Goal: Information Seeking & Learning: Learn about a topic

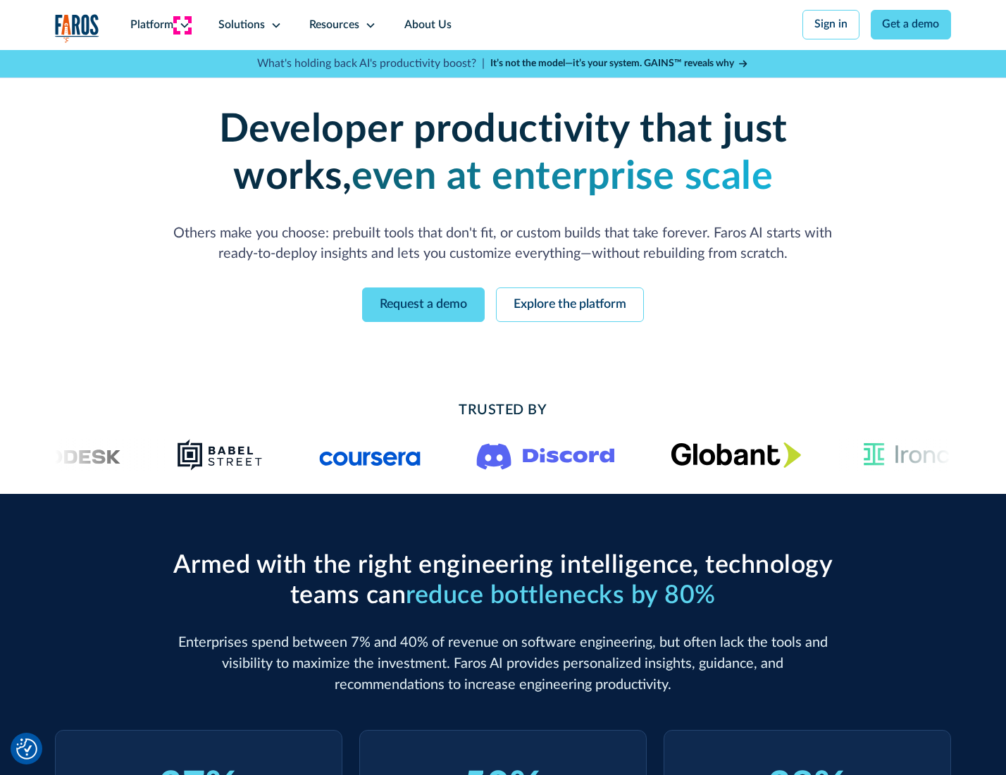
click at [182, 25] on icon at bounding box center [184, 25] width 11 height 11
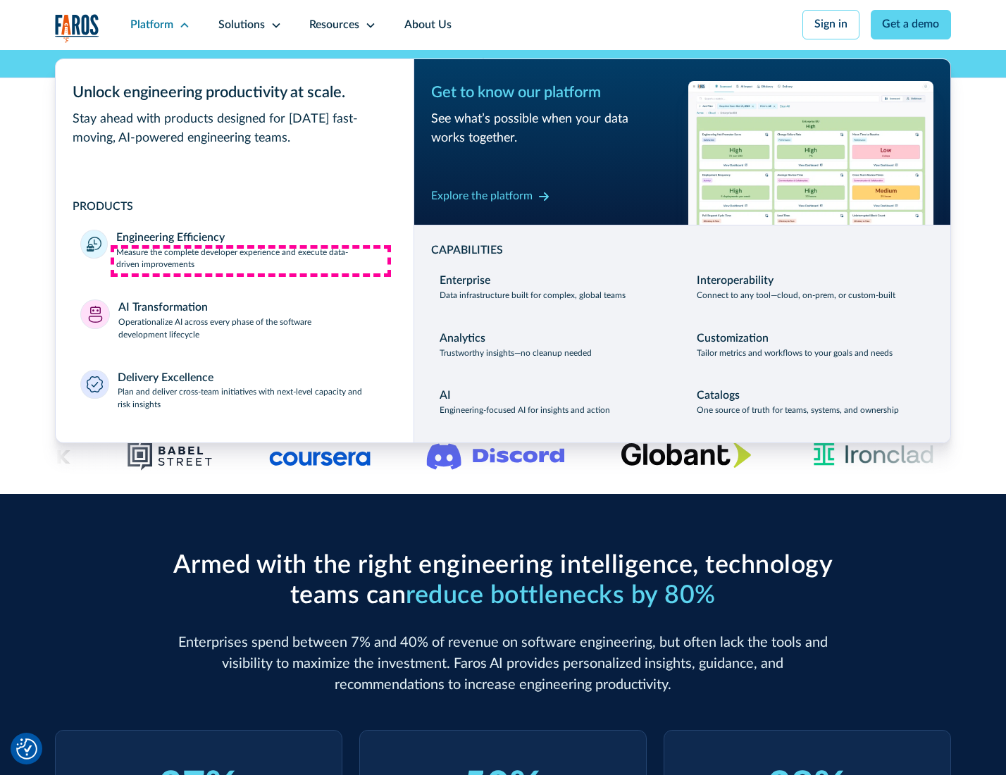
click at [251, 261] on p "Measure the complete developer experience and execute data-driven improvements" at bounding box center [252, 259] width 272 height 25
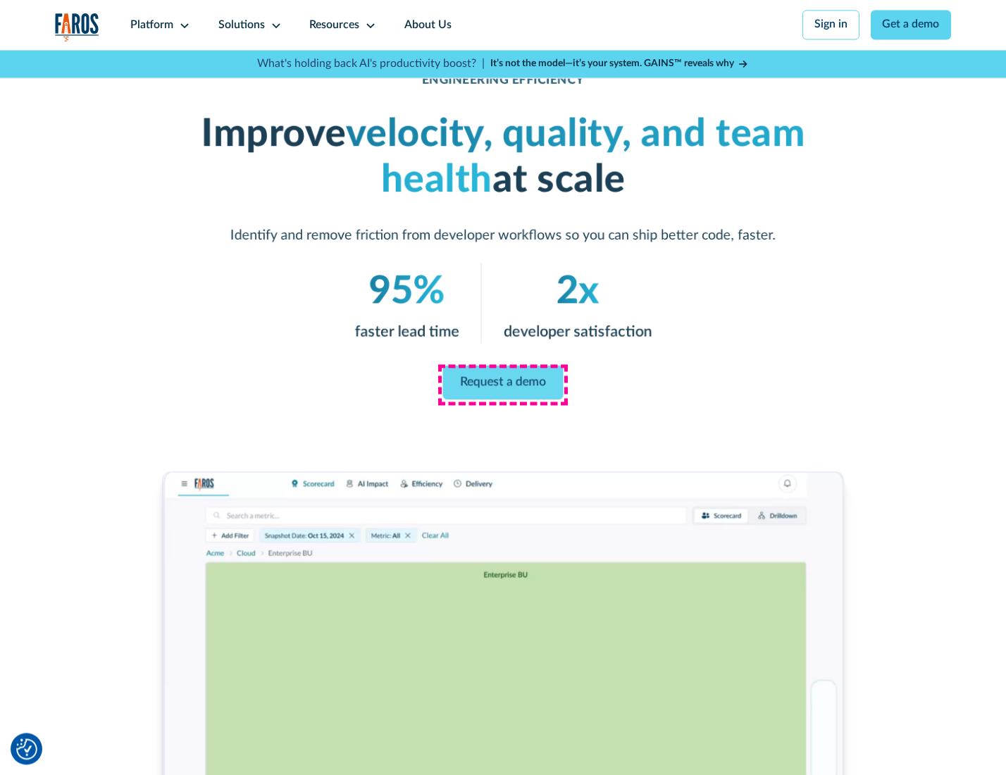
click at [502, 384] on link "Request a demo" at bounding box center [503, 383] width 120 height 34
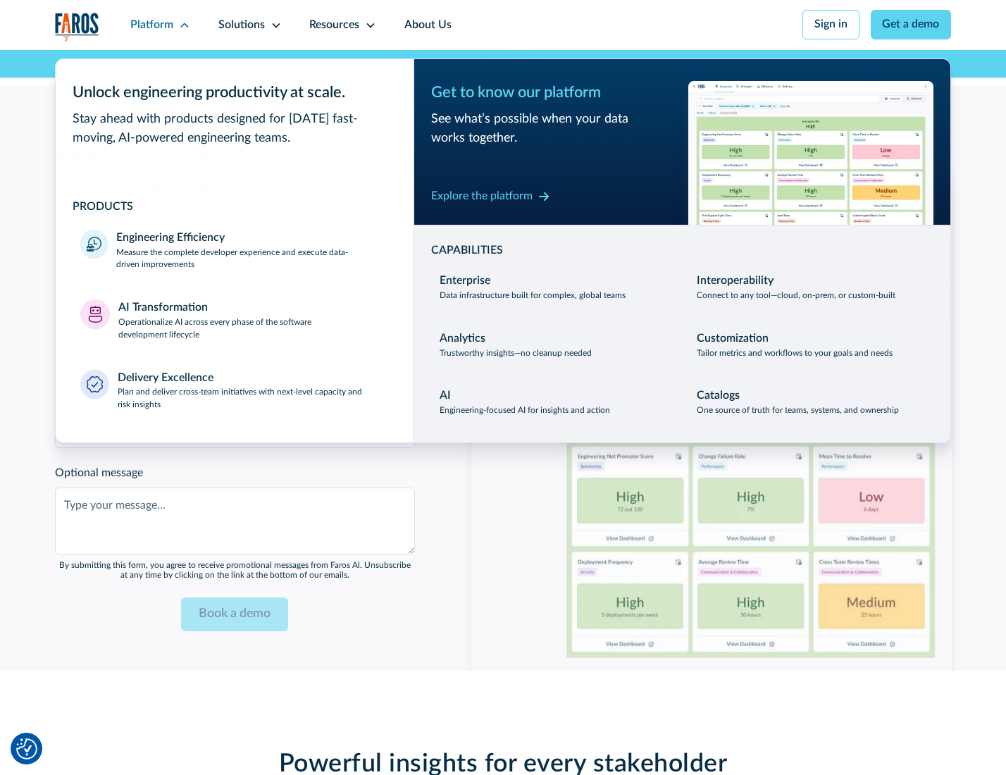
scroll to position [3066, 0]
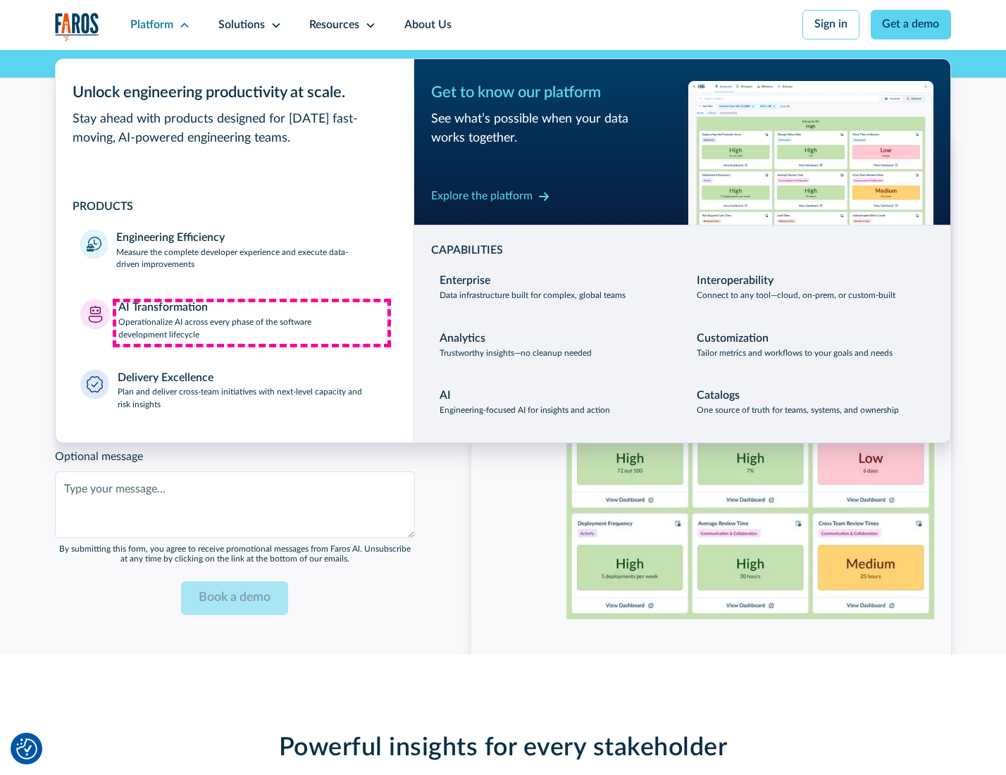
click at [251, 323] on p "Operationalize AI across every phase of the software development lifecycle" at bounding box center [253, 328] width 271 height 25
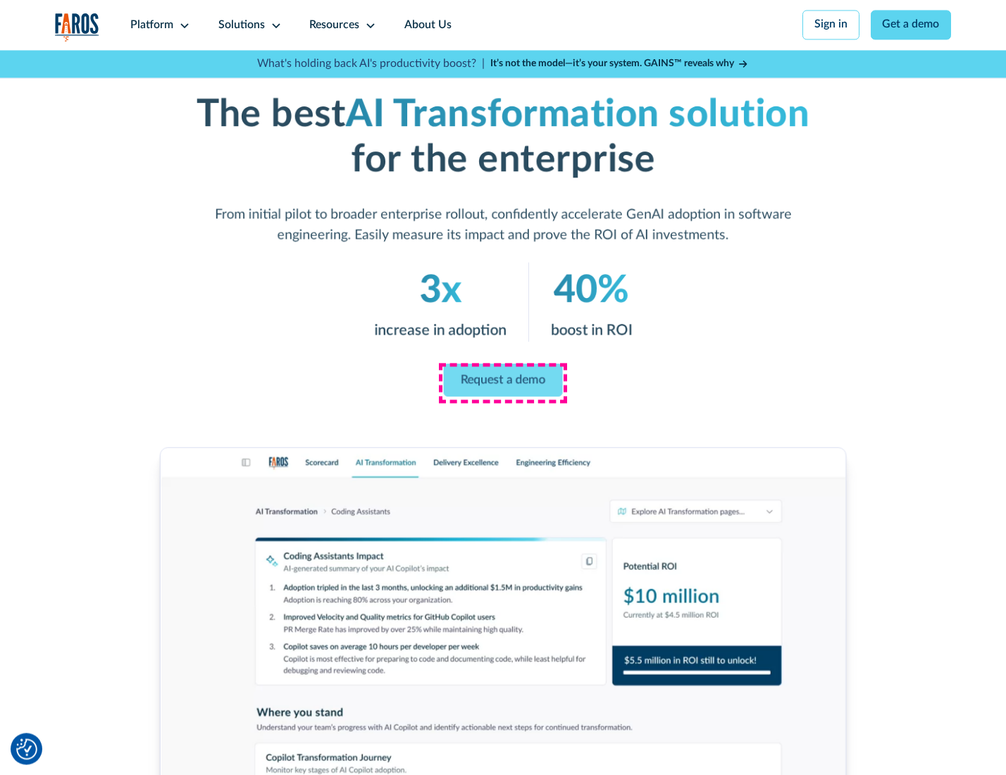
click at [502, 383] on link "Request a demo" at bounding box center [503, 379] width 119 height 33
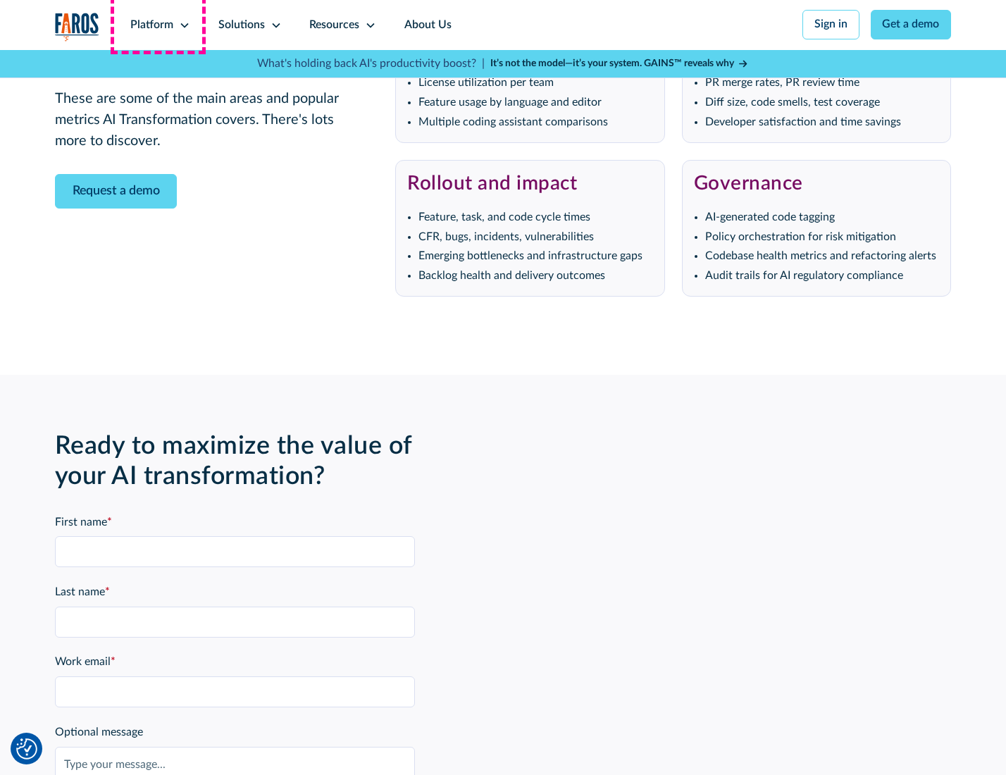
click at [158, 25] on div "Platform" at bounding box center [151, 25] width 43 height 17
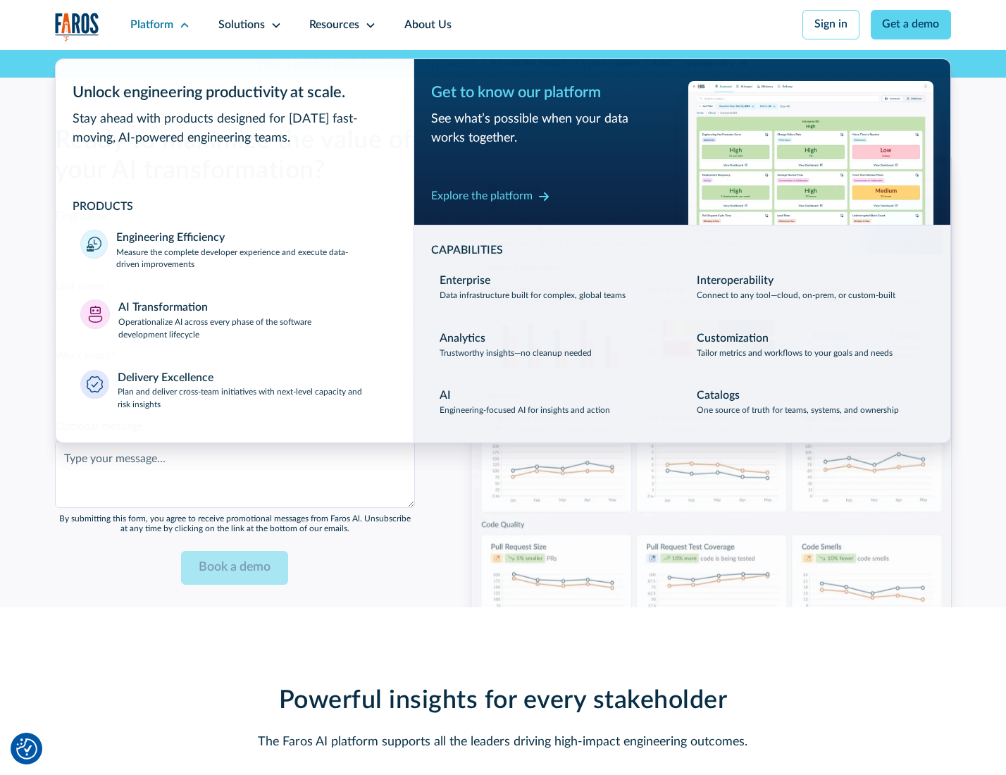
scroll to position [3406, 0]
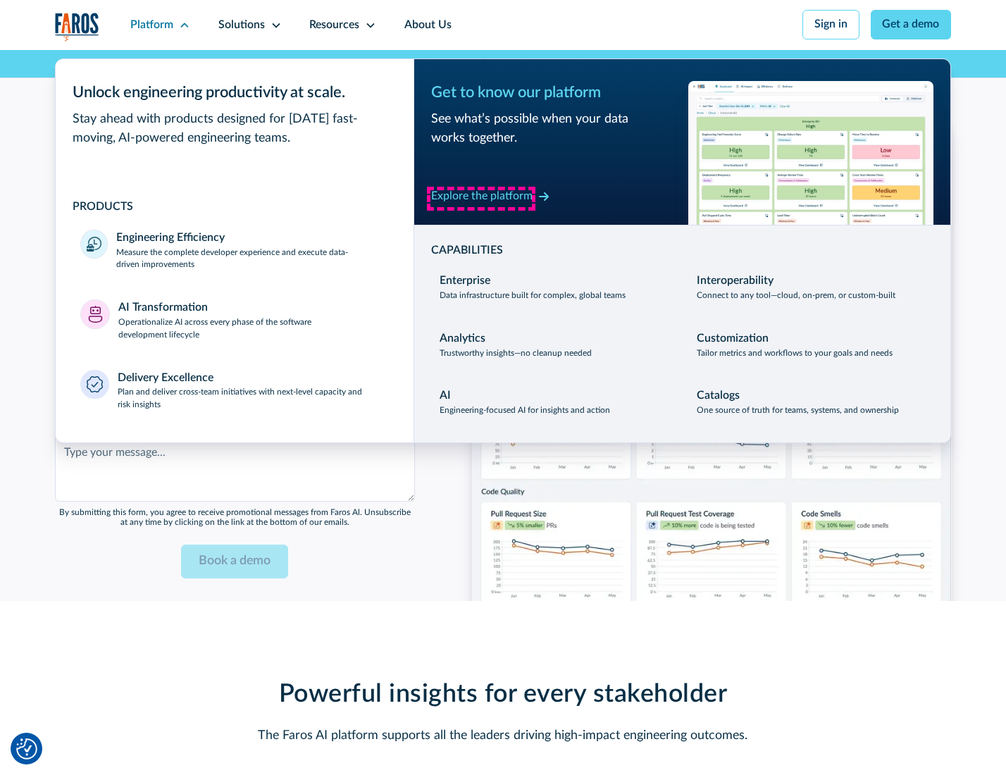
click at [481, 198] on div "Explore the platform" at bounding box center [481, 196] width 101 height 17
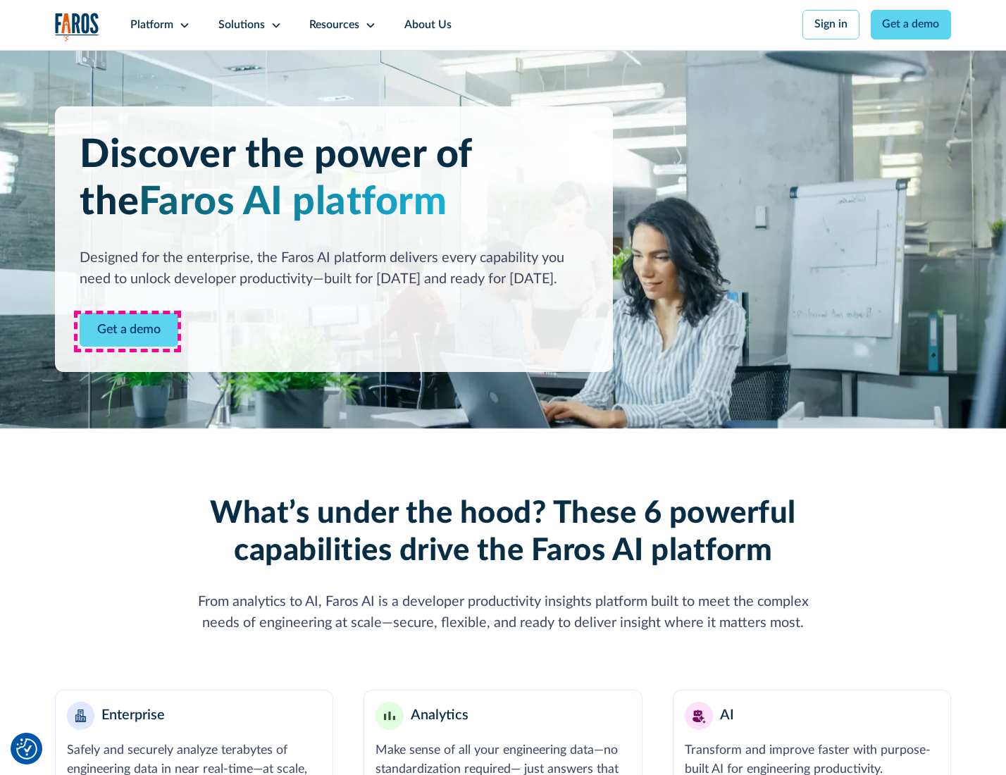
click at [128, 331] on link "Get a demo" at bounding box center [129, 330] width 99 height 35
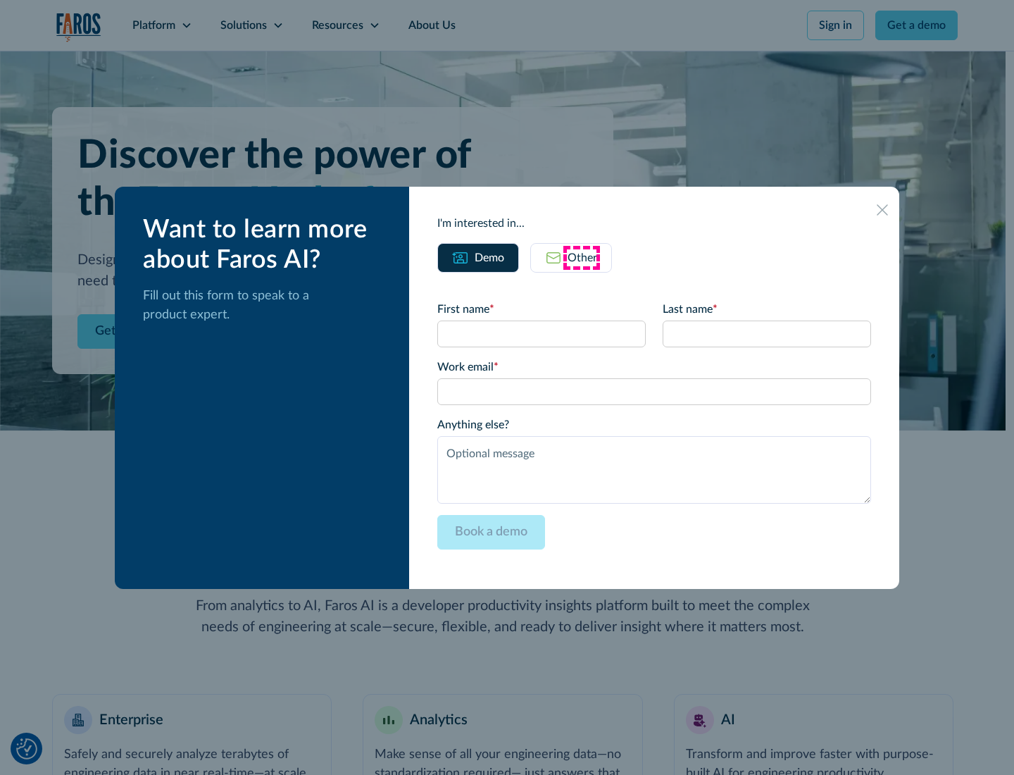
click at [582, 257] on div "Other" at bounding box center [583, 257] width 30 height 17
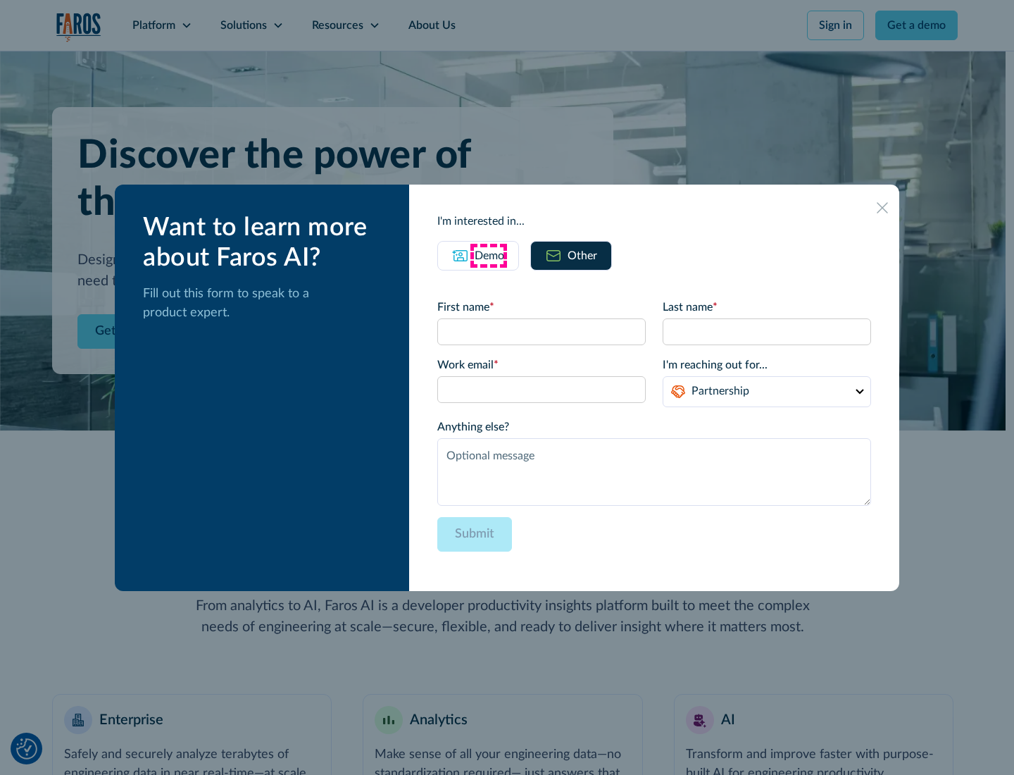
click at [488, 255] on div "Demo" at bounding box center [490, 255] width 30 height 17
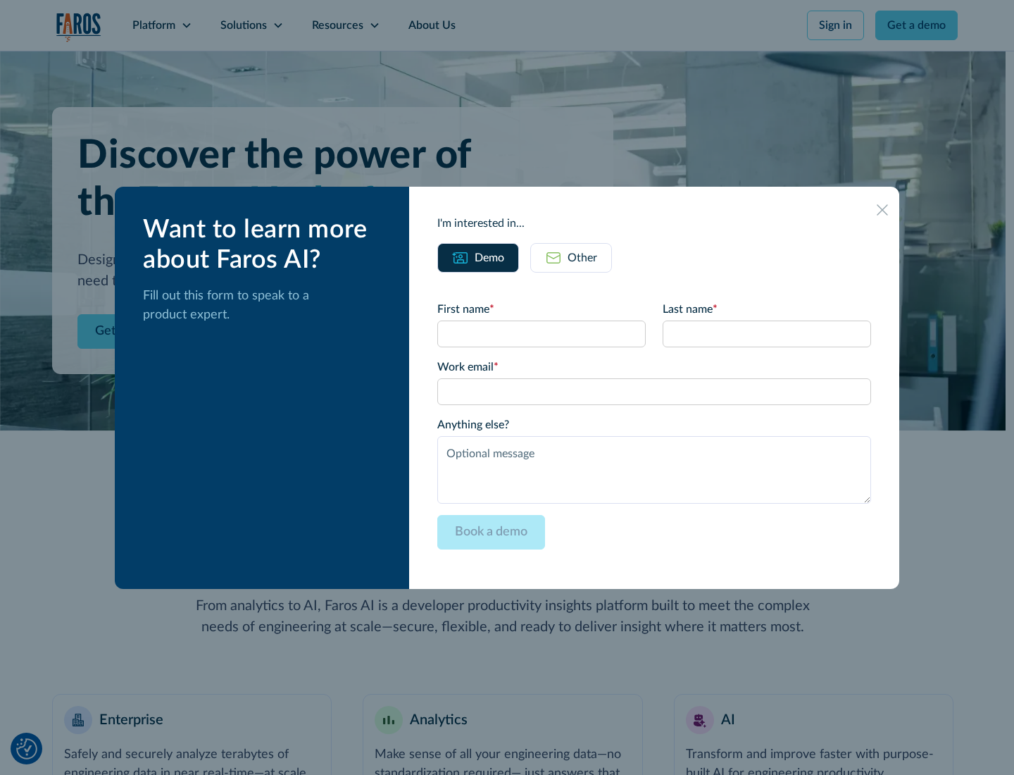
click at [883, 209] on icon at bounding box center [882, 209] width 11 height 11
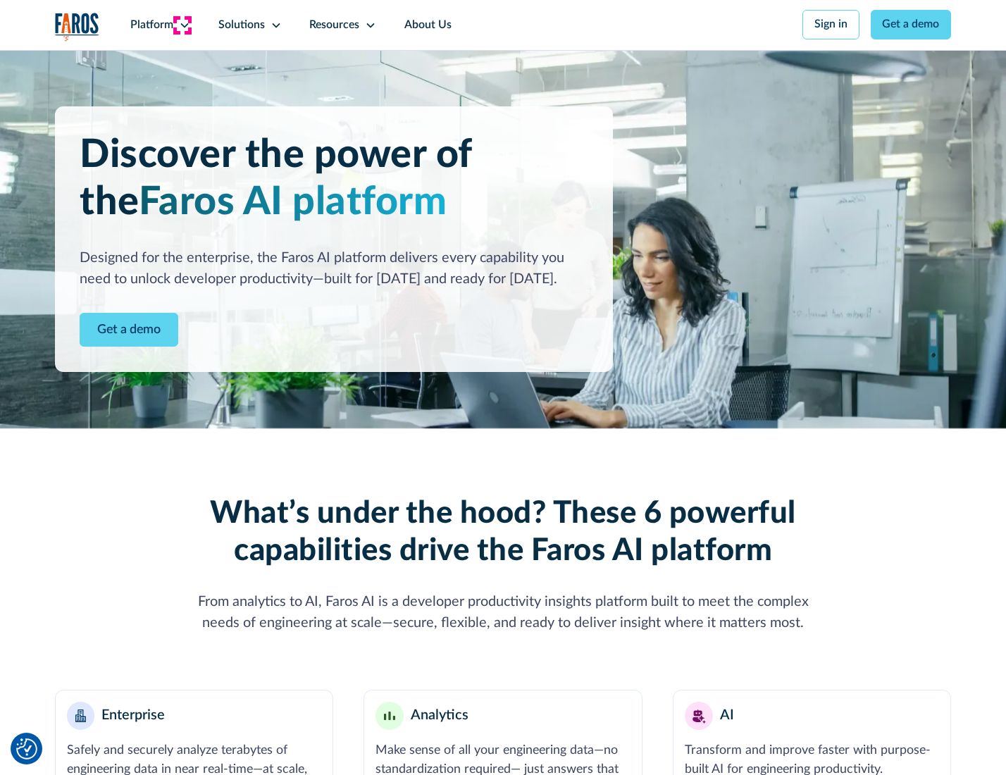
click at [182, 25] on icon at bounding box center [184, 25] width 11 height 11
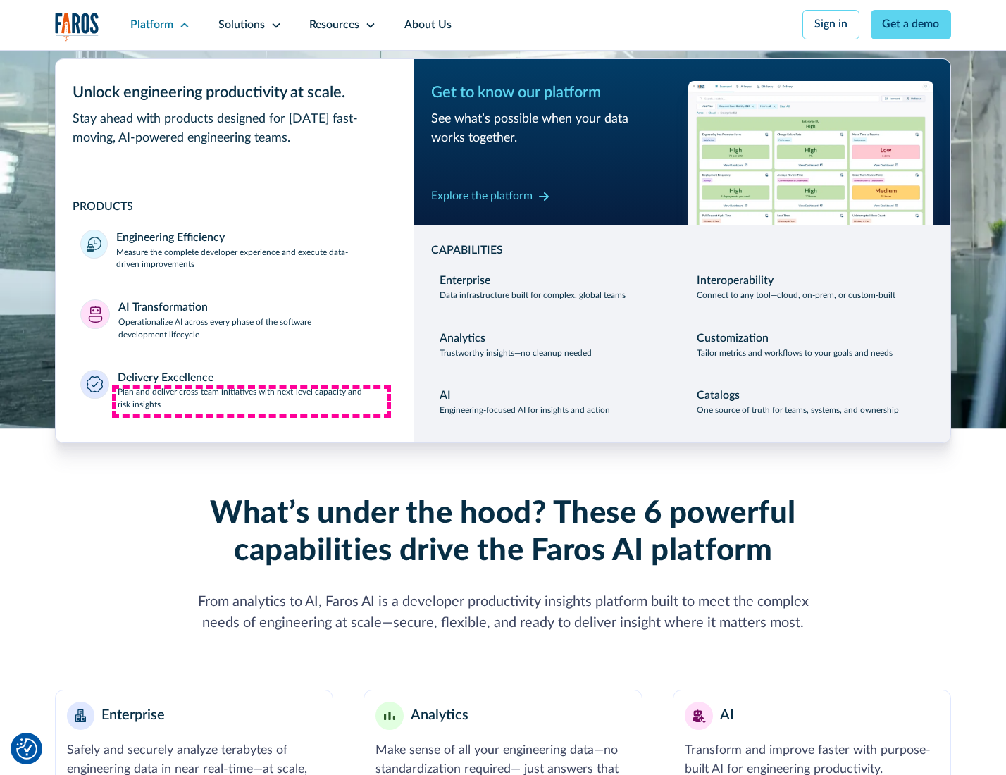
click at [251, 402] on p "Plan and deliver cross-team initiatives with next-level capacity and risk insig…" at bounding box center [253, 398] width 271 height 25
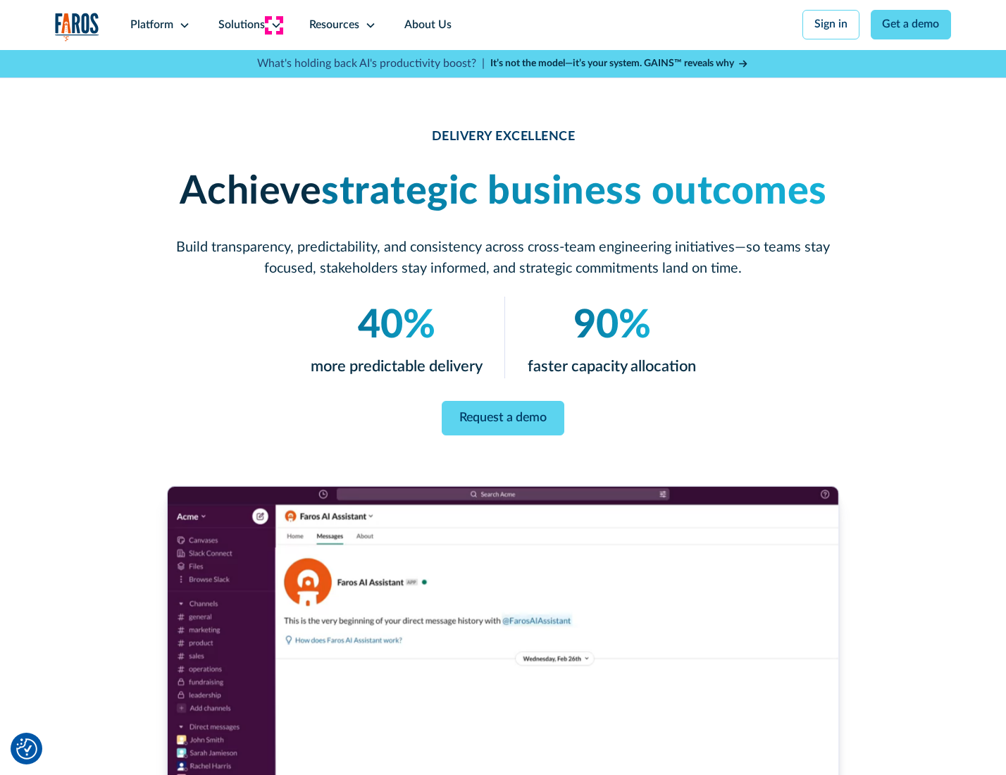
click at [273, 25] on icon at bounding box center [276, 25] width 11 height 11
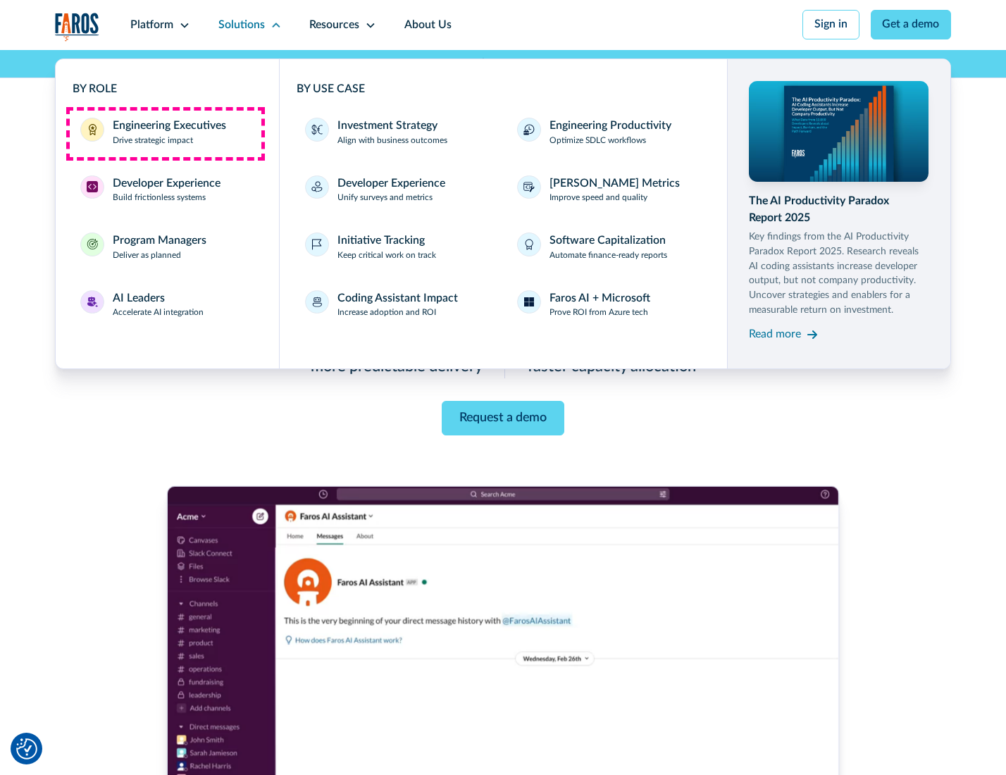
click at [165, 133] on div "Engineering Executives" at bounding box center [169, 126] width 113 height 17
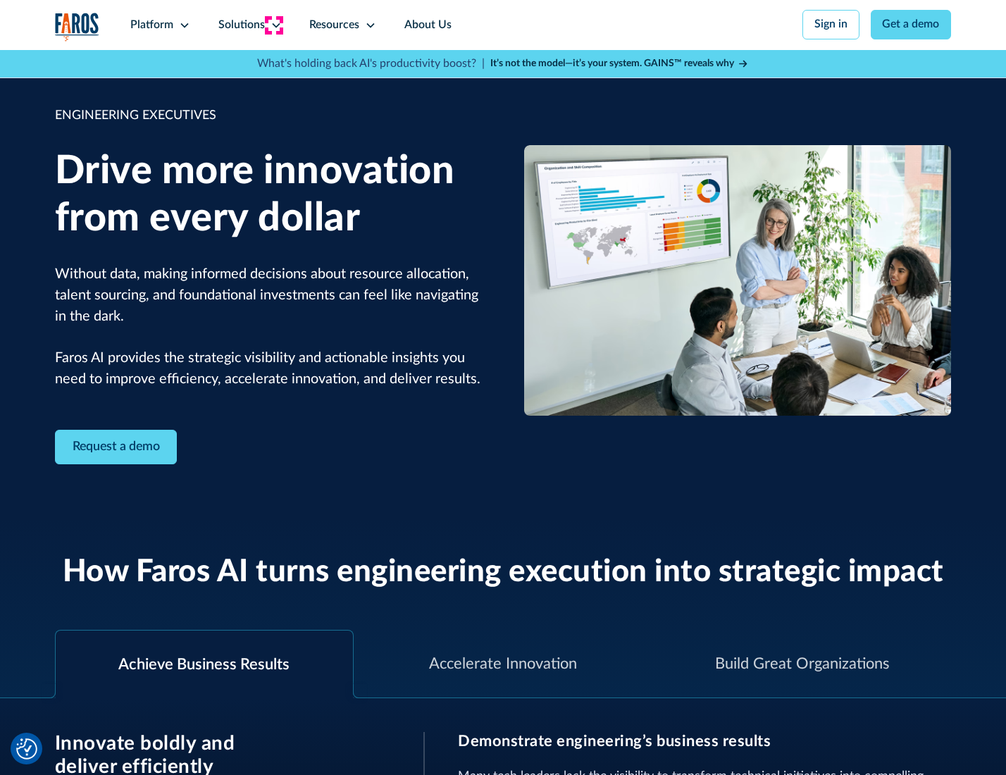
click at [273, 25] on icon at bounding box center [276, 25] width 11 height 11
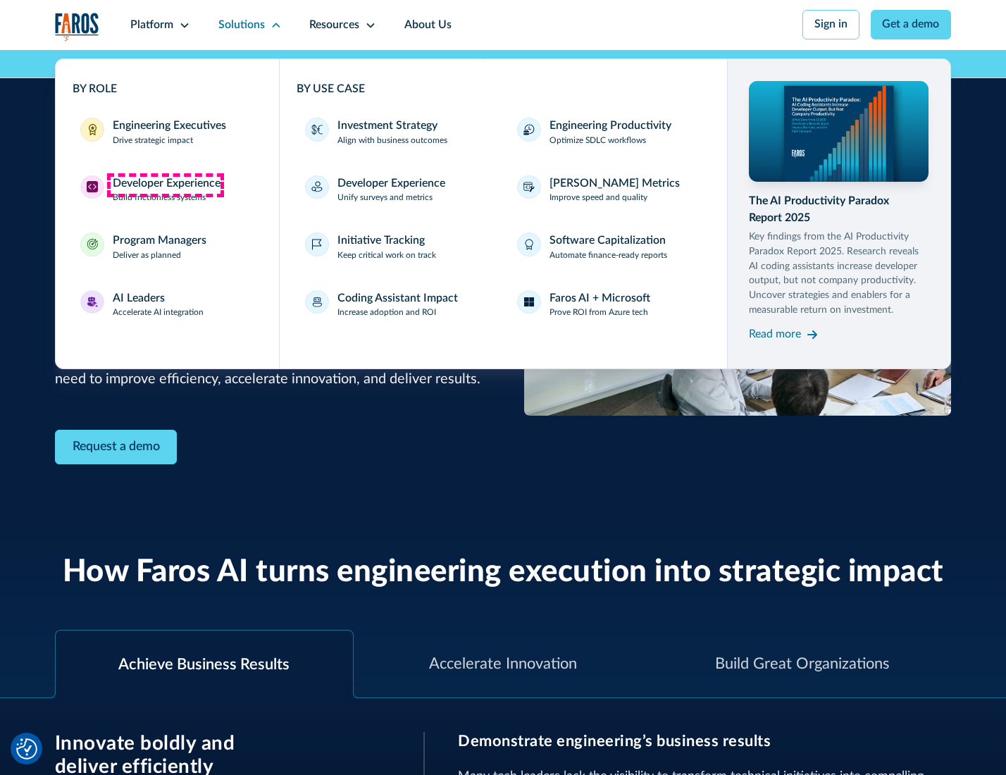
click at [165, 185] on div "Developer Experience" at bounding box center [167, 183] width 108 height 17
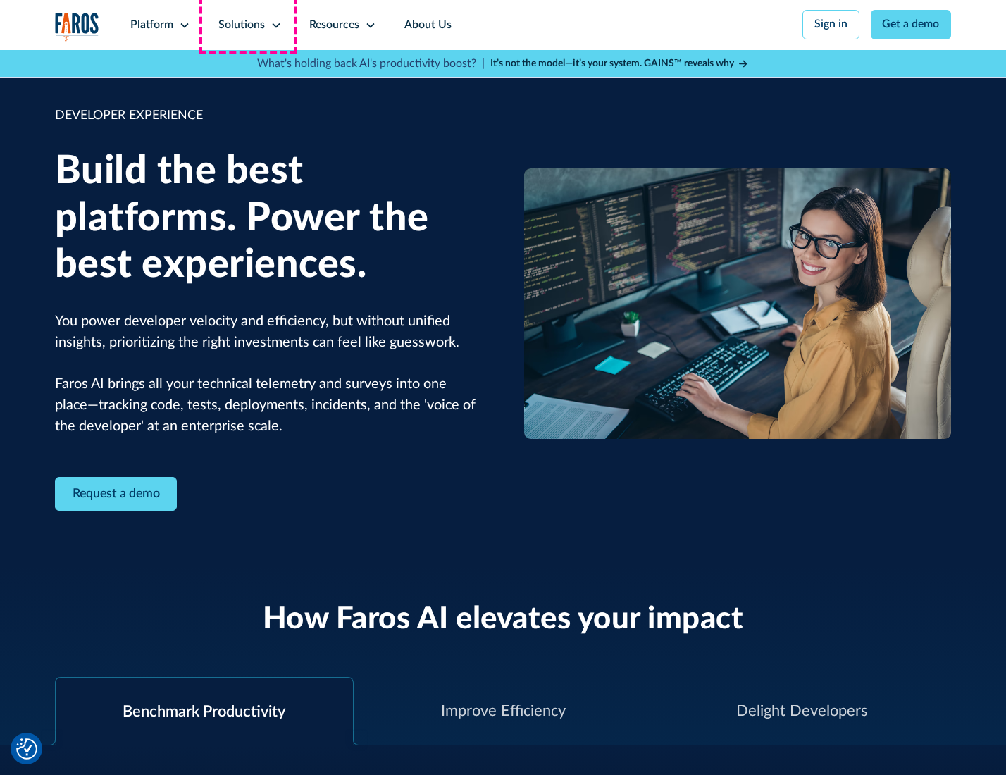
click at [248, 25] on div "Solutions" at bounding box center [241, 25] width 46 height 17
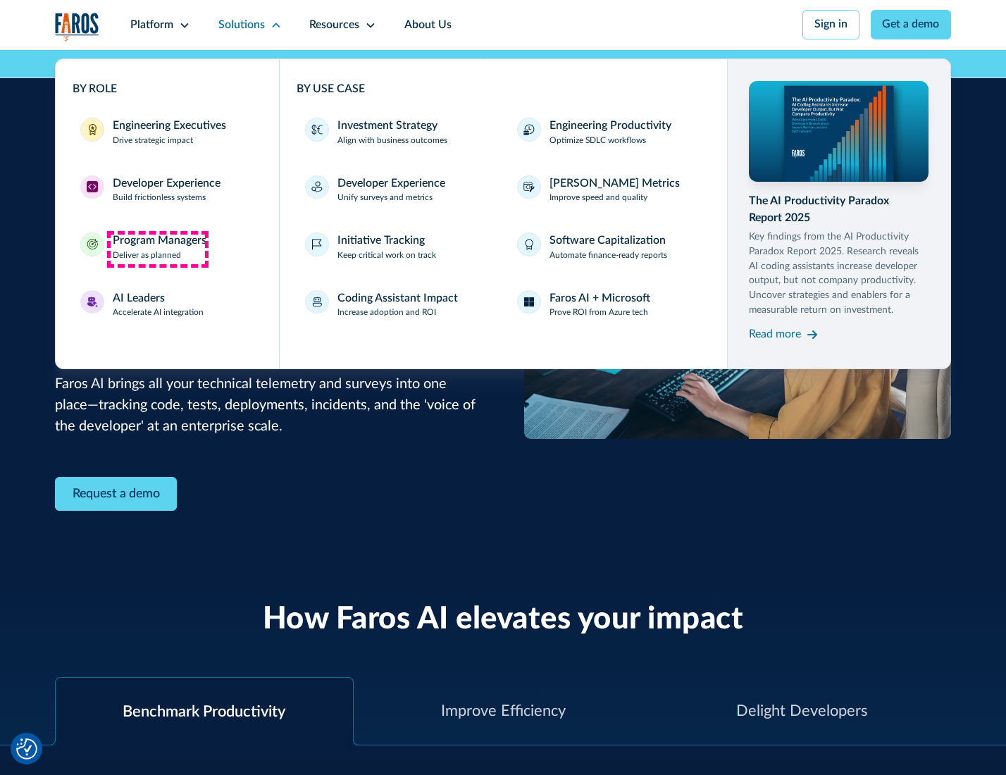
click at [157, 249] on div "Program Managers" at bounding box center [160, 240] width 94 height 17
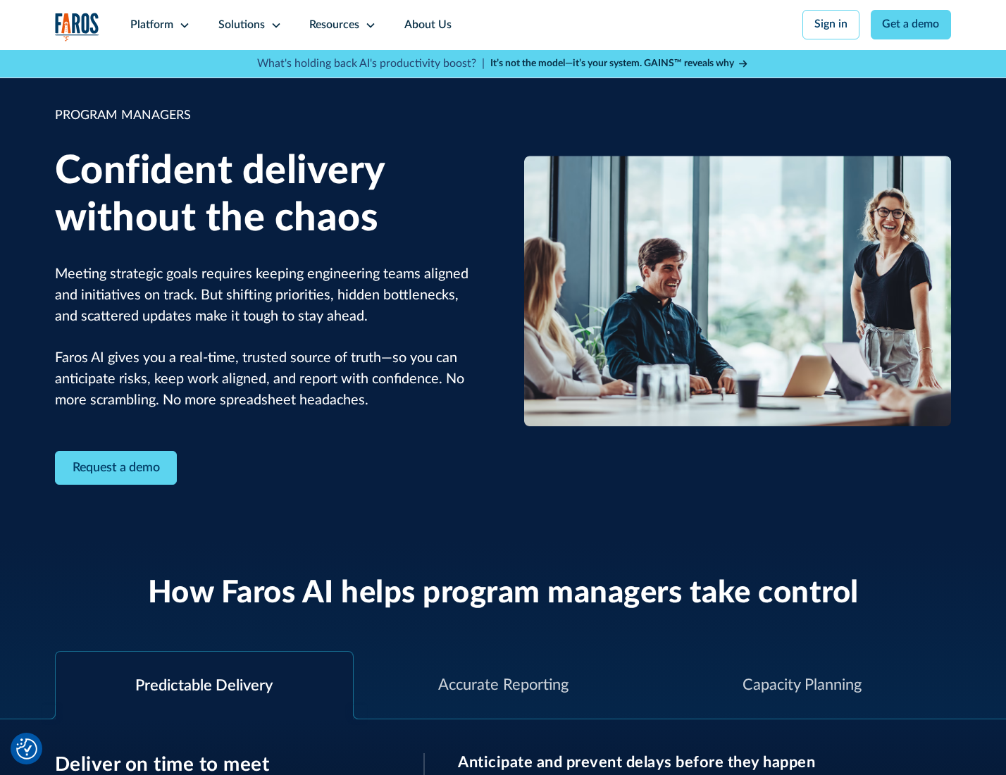
click at [273, 25] on icon at bounding box center [276, 25] width 11 height 11
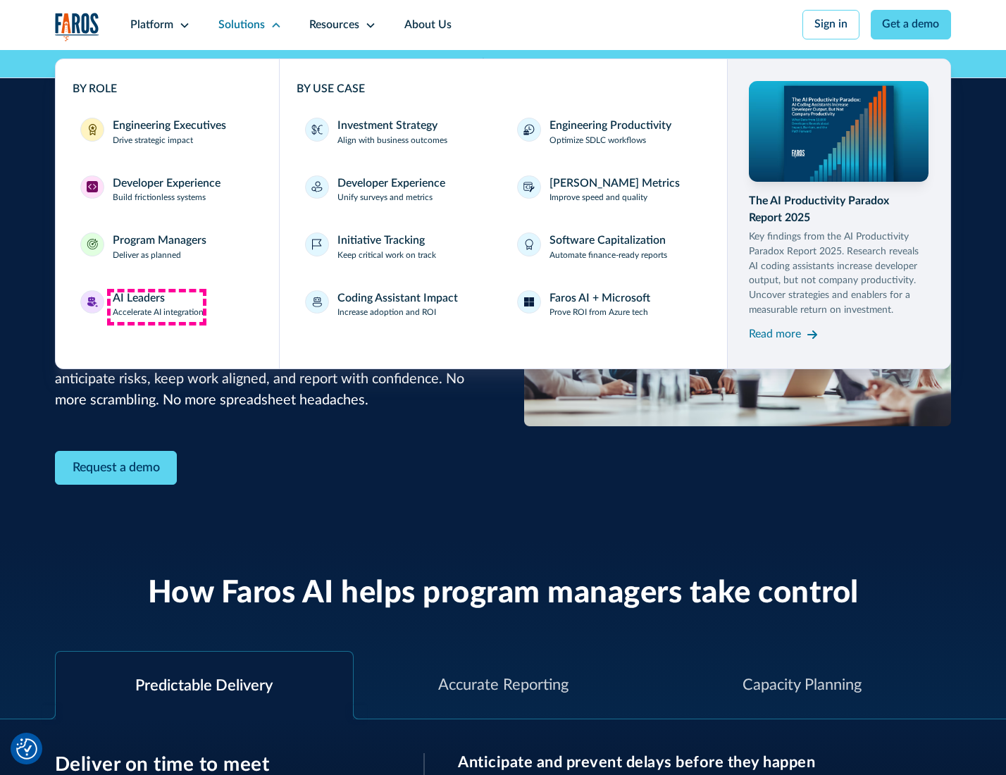
click at [156, 306] on div "AI Leaders" at bounding box center [139, 298] width 52 height 17
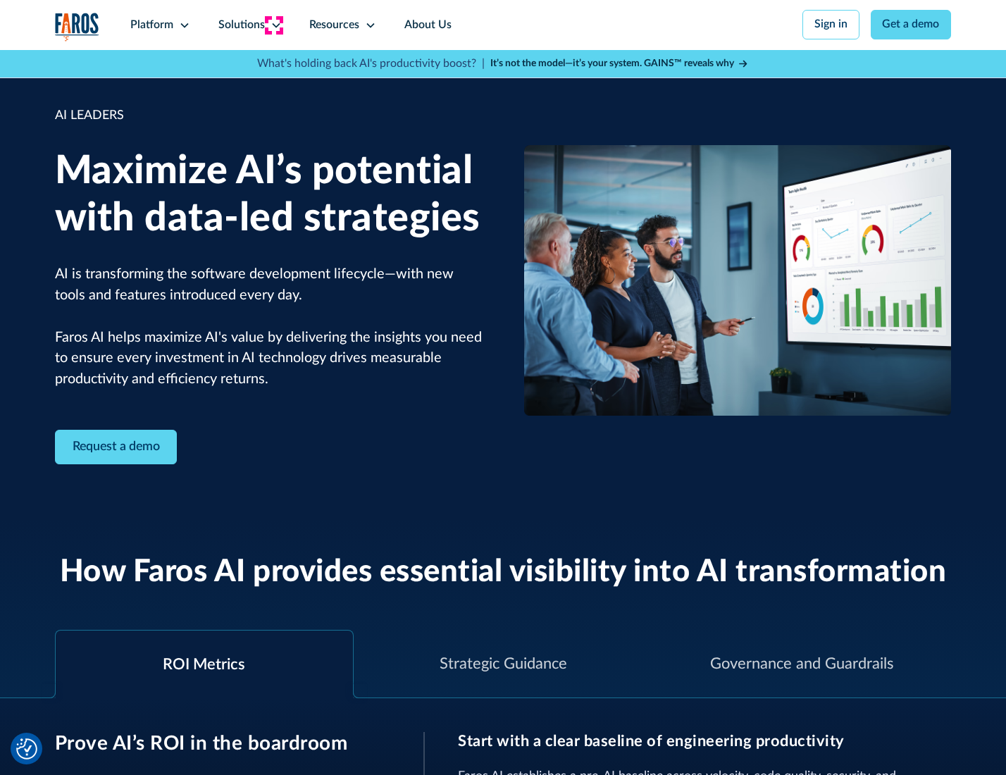
click at [273, 25] on icon at bounding box center [276, 25] width 11 height 11
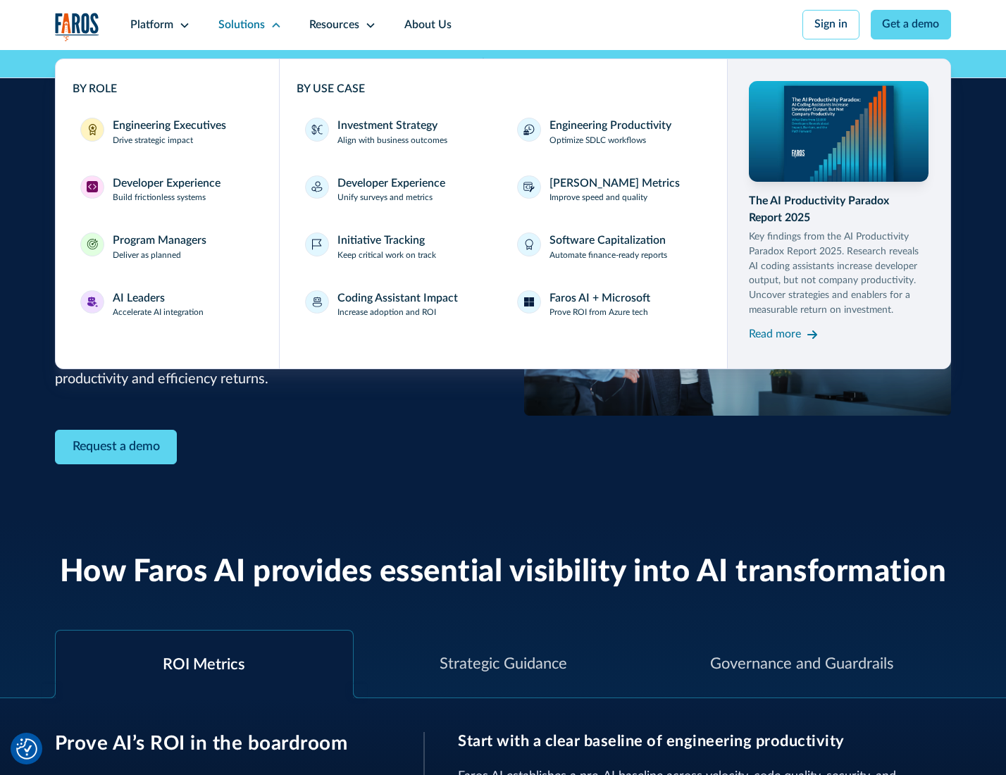
click at [386, 127] on div "Investment Strategy" at bounding box center [387, 126] width 100 height 17
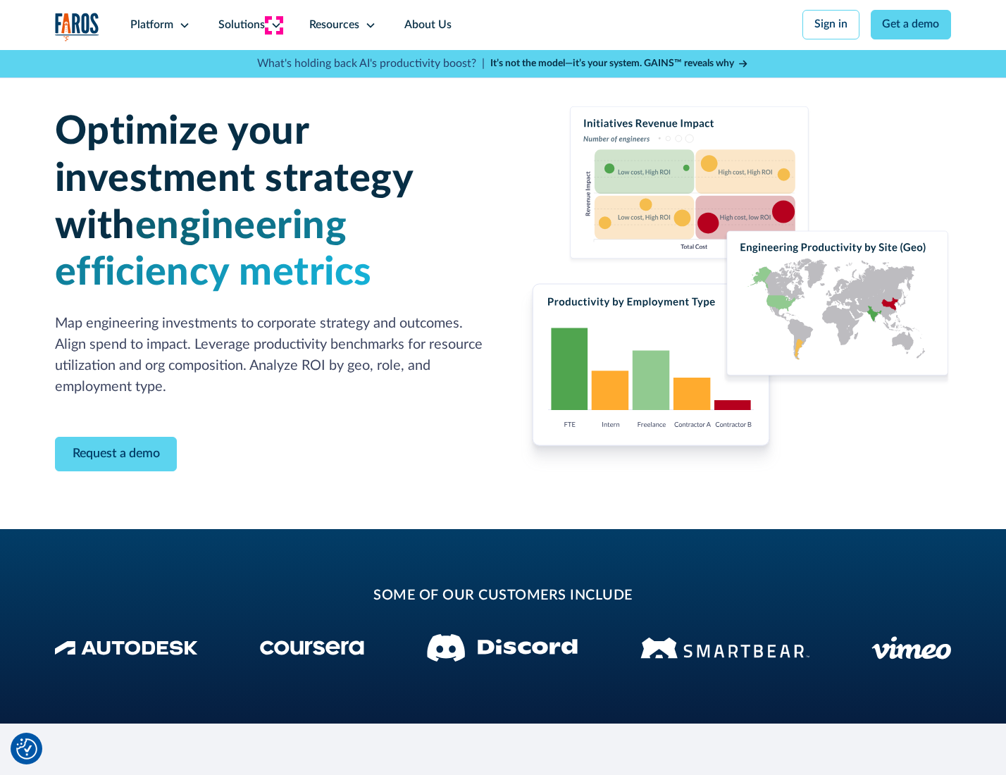
click at [273, 25] on icon at bounding box center [276, 25] width 11 height 11
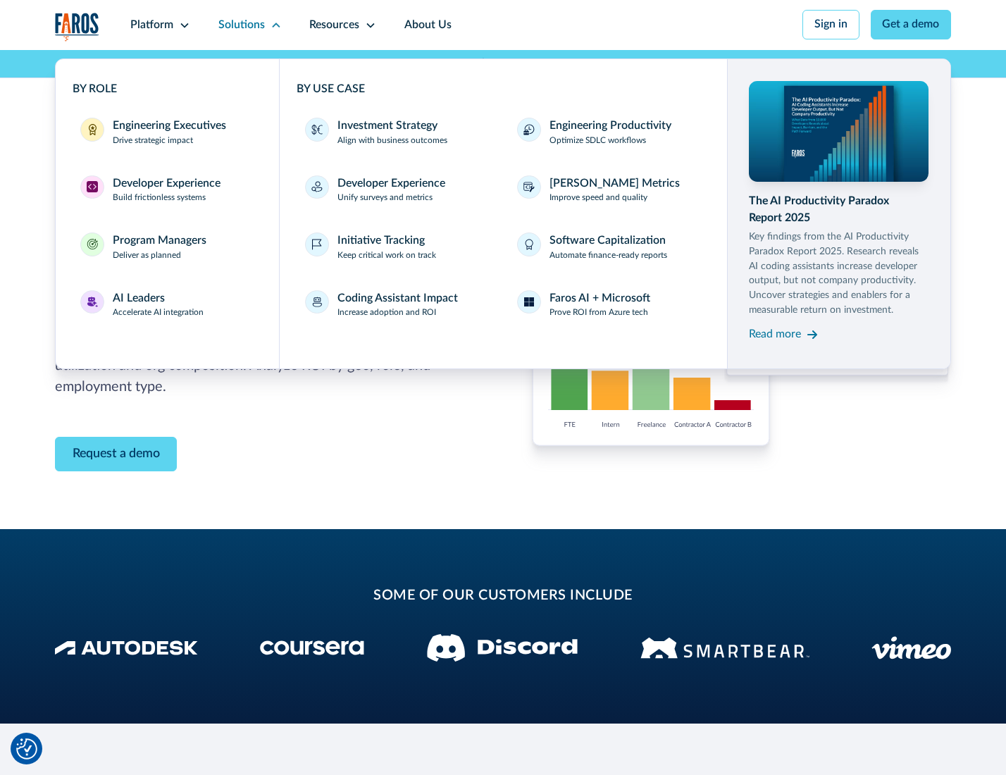
click at [599, 315] on p "Prove ROI from Azure tech" at bounding box center [598, 312] width 99 height 13
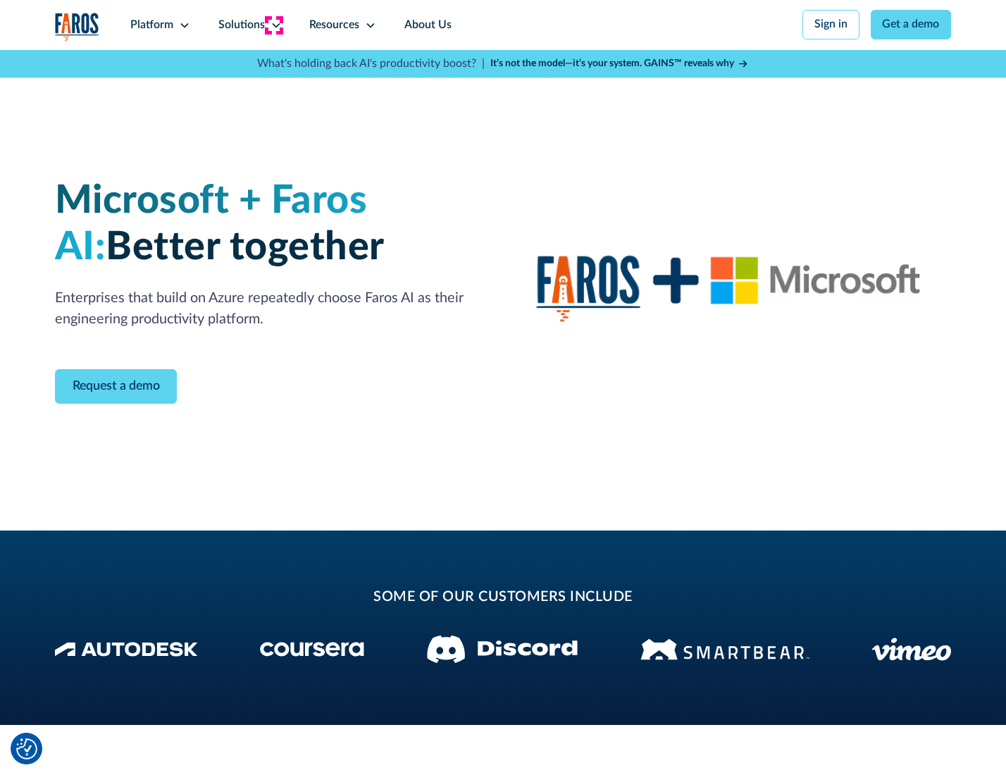
click at [273, 25] on icon at bounding box center [276, 25] width 11 height 11
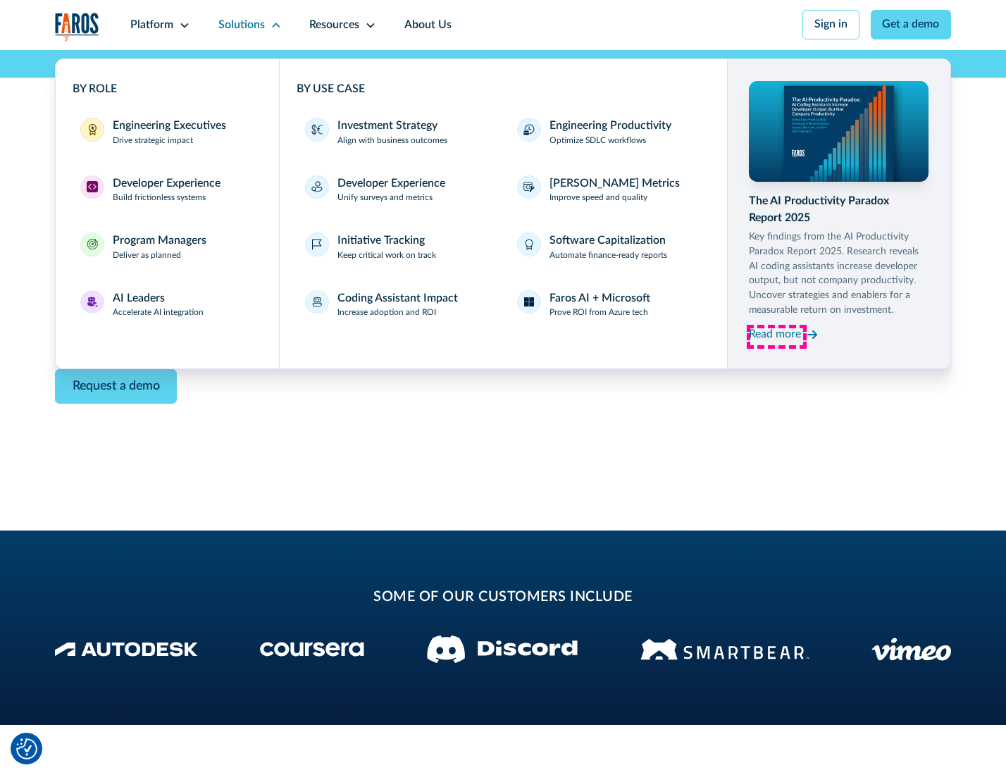
click at [776, 337] on div "Read more" at bounding box center [775, 334] width 52 height 17
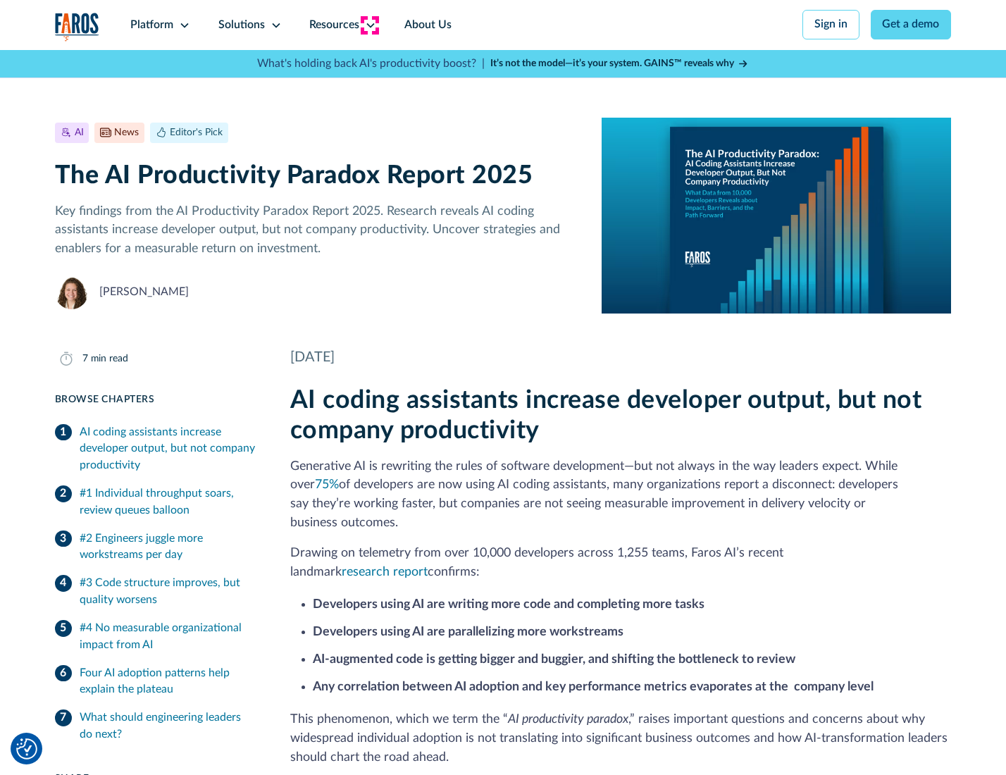
click at [369, 25] on icon at bounding box center [370, 25] width 11 height 11
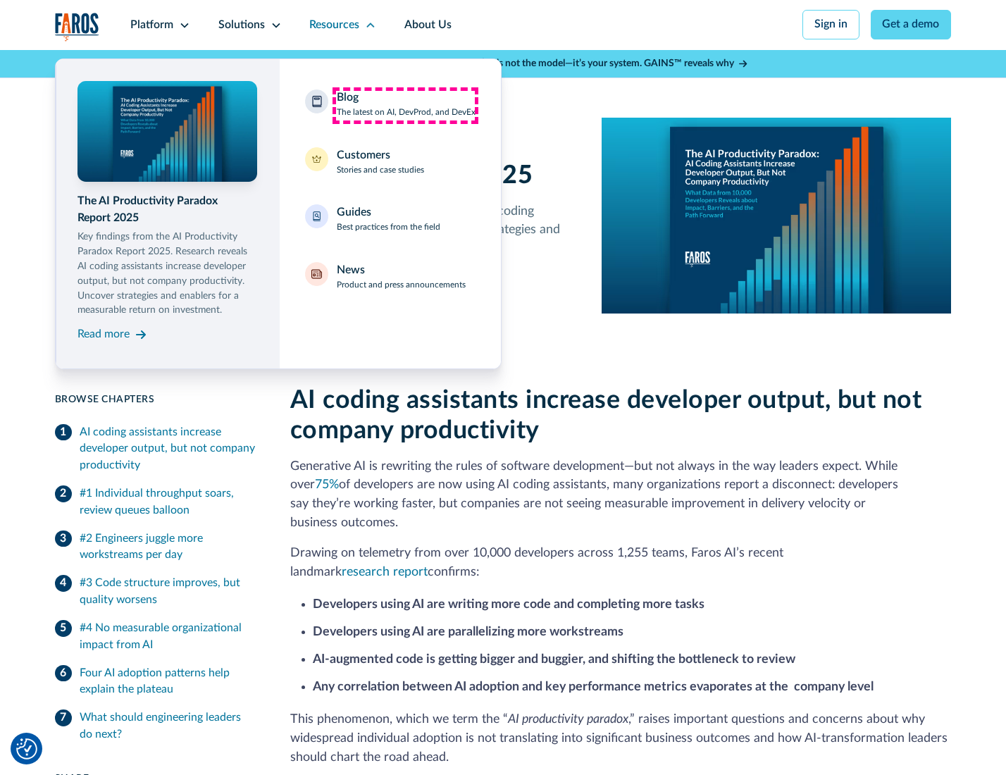
click at [405, 105] on div "Blog The latest on AI, DevProd, and DevEx" at bounding box center [406, 104] width 139 height 30
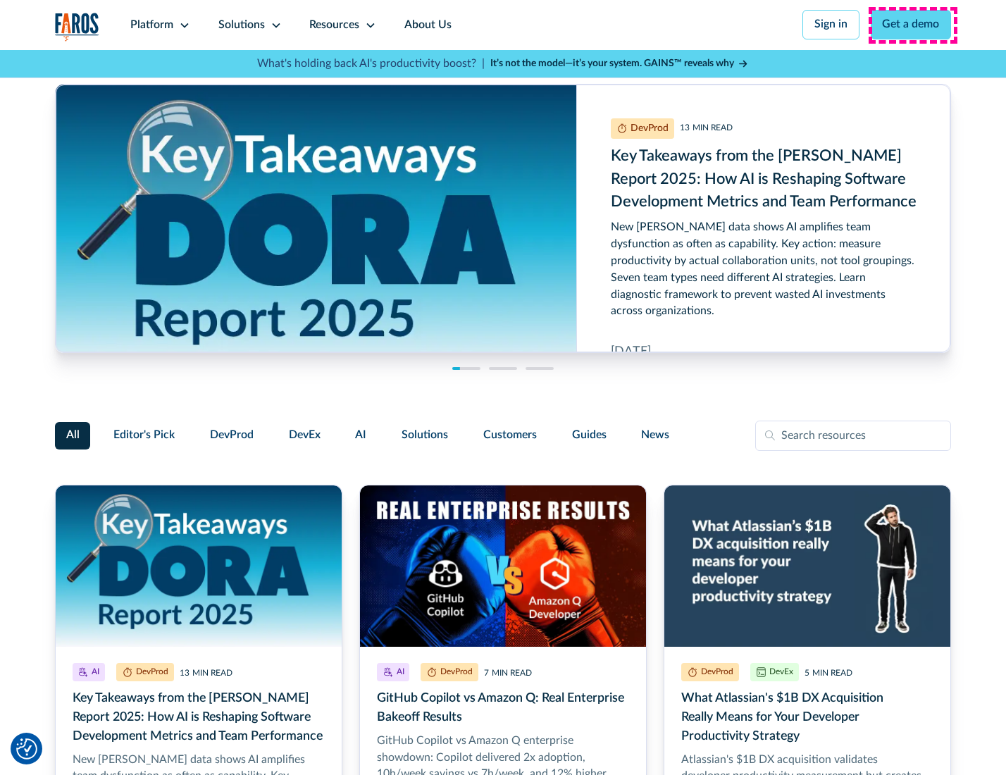
click at [912, 25] on link "Get a demo" at bounding box center [911, 25] width 81 height 30
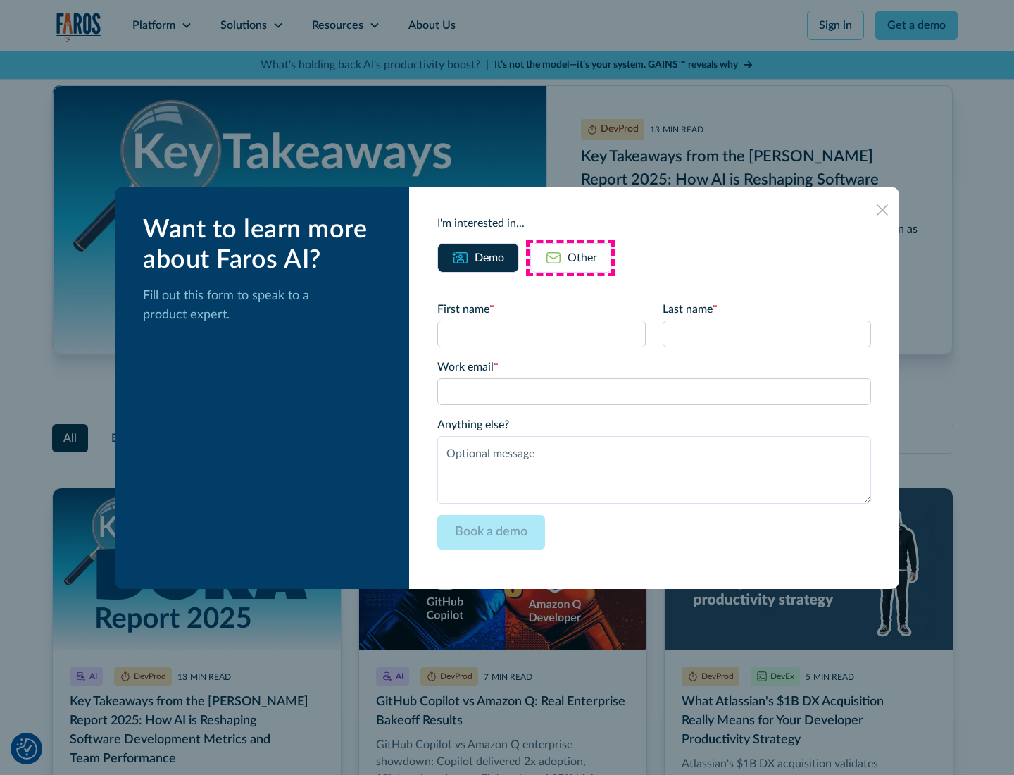
click at [571, 257] on div "Other" at bounding box center [583, 257] width 30 height 17
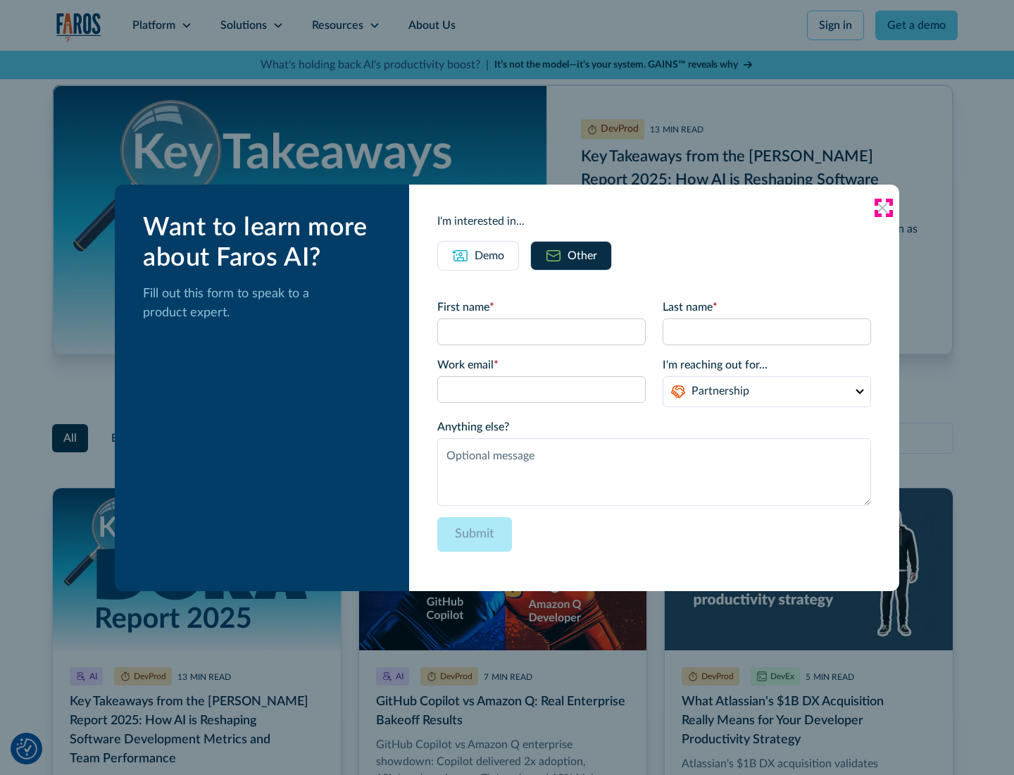
click at [883, 207] on icon at bounding box center [882, 207] width 11 height 11
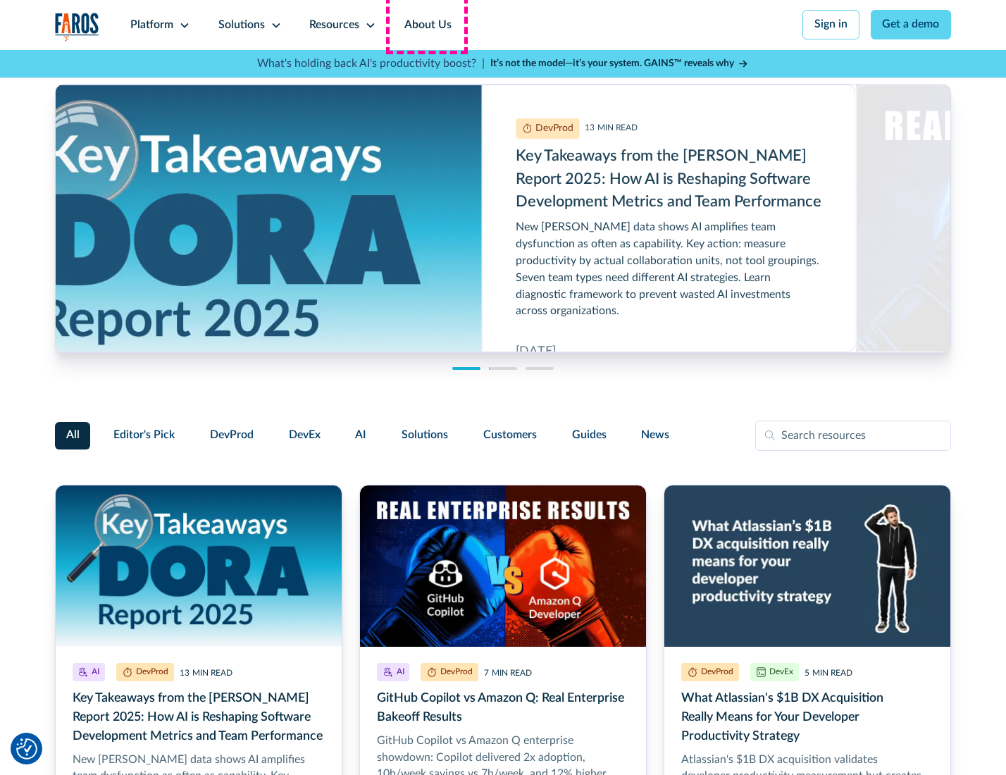
click at [426, 25] on link "About Us" at bounding box center [427, 25] width 75 height 50
